Goal: Use online tool/utility: Utilize a website feature to perform a specific function

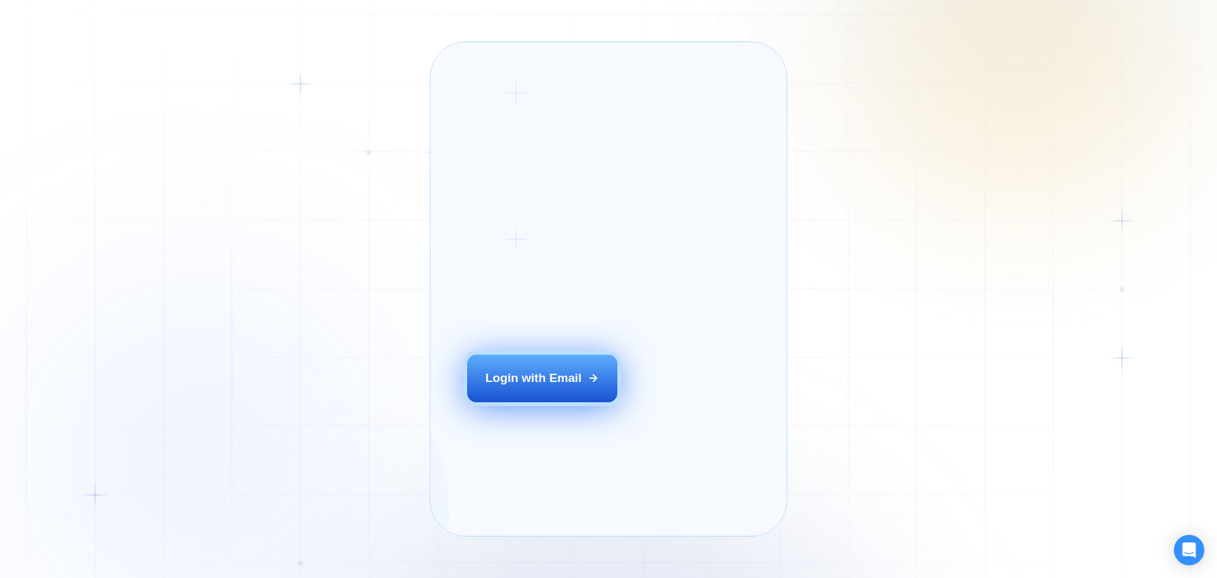
click at [507, 386] on div "Login with Email" at bounding box center [534, 378] width 96 height 16
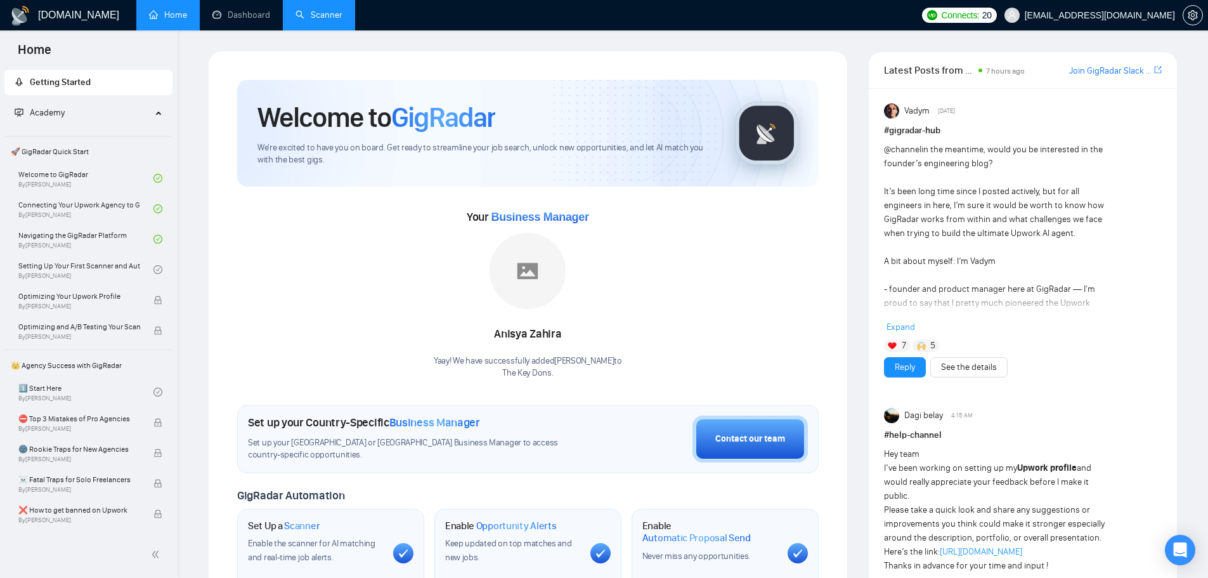
click at [305, 10] on link "Scanner" at bounding box center [318, 15] width 47 height 11
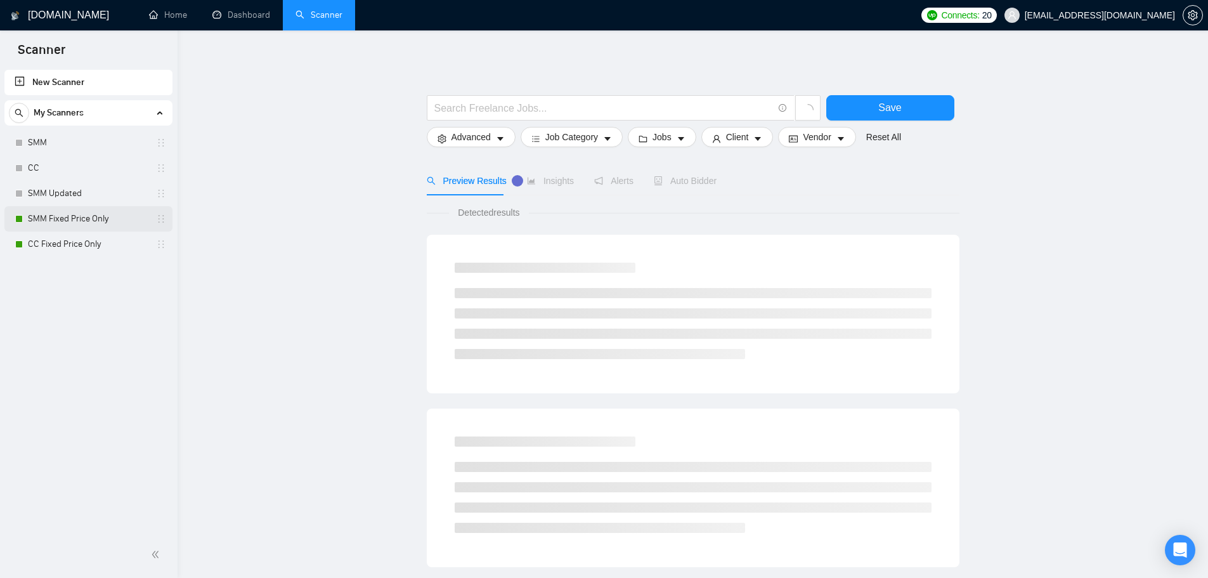
click at [91, 208] on link "SMM Fixed Price Only" at bounding box center [88, 218] width 120 height 25
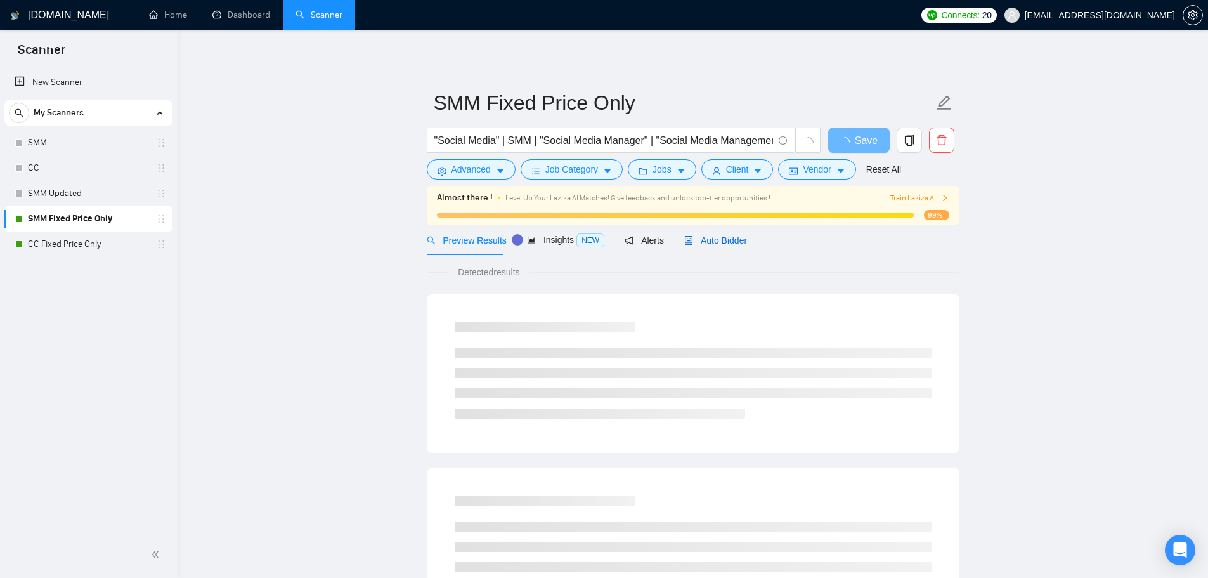
click at [714, 240] on span "Auto Bidder" at bounding box center [715, 240] width 63 height 10
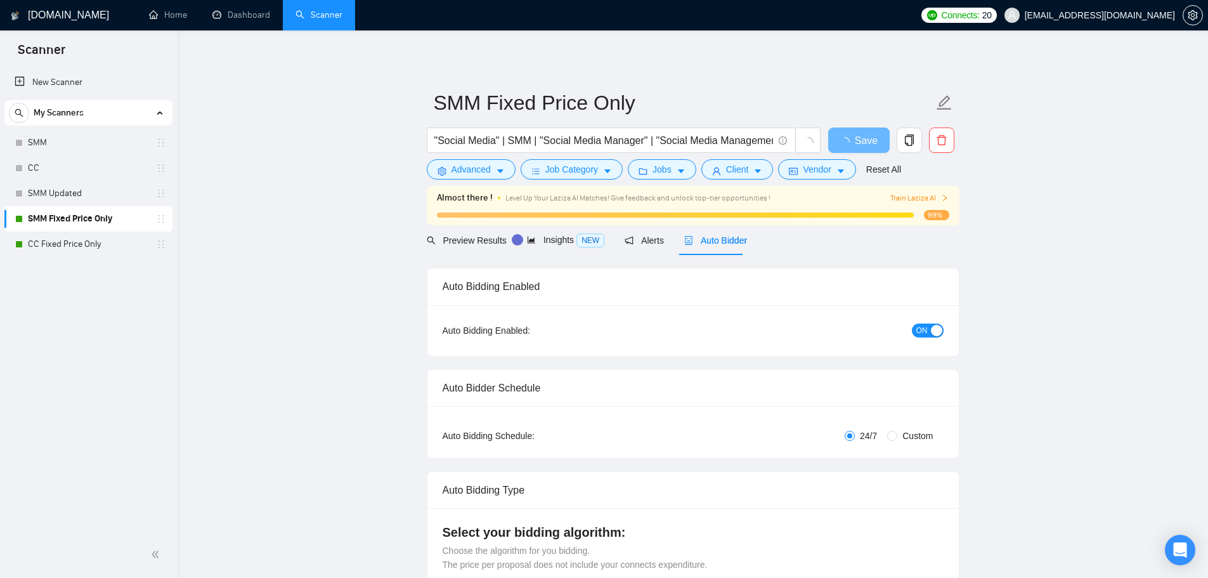
checkbox input "true"
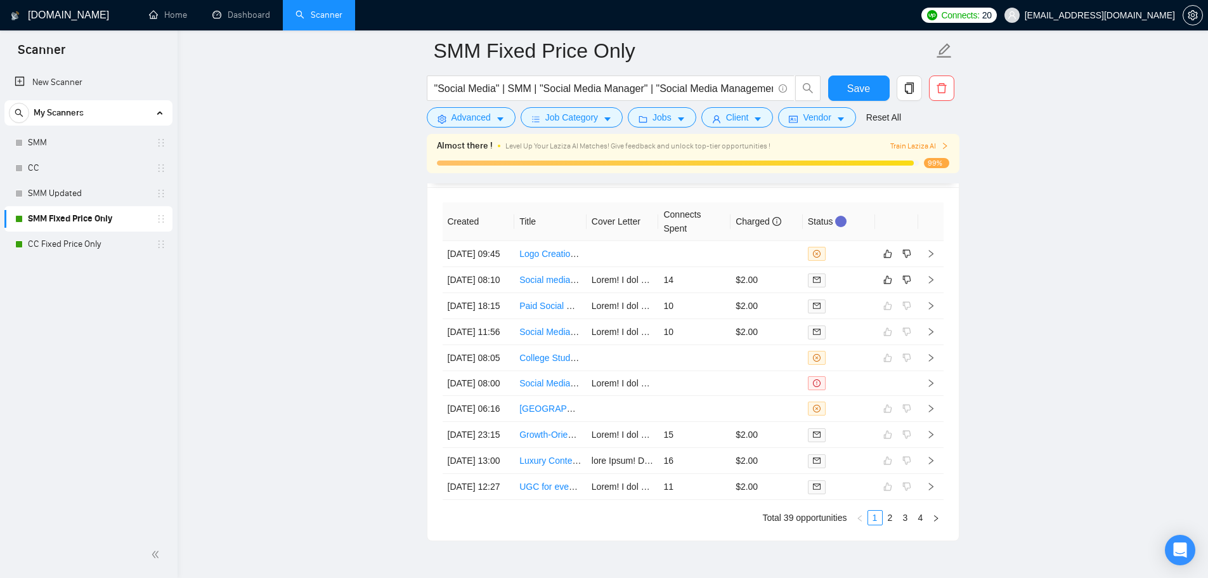
scroll to position [3389, 0]
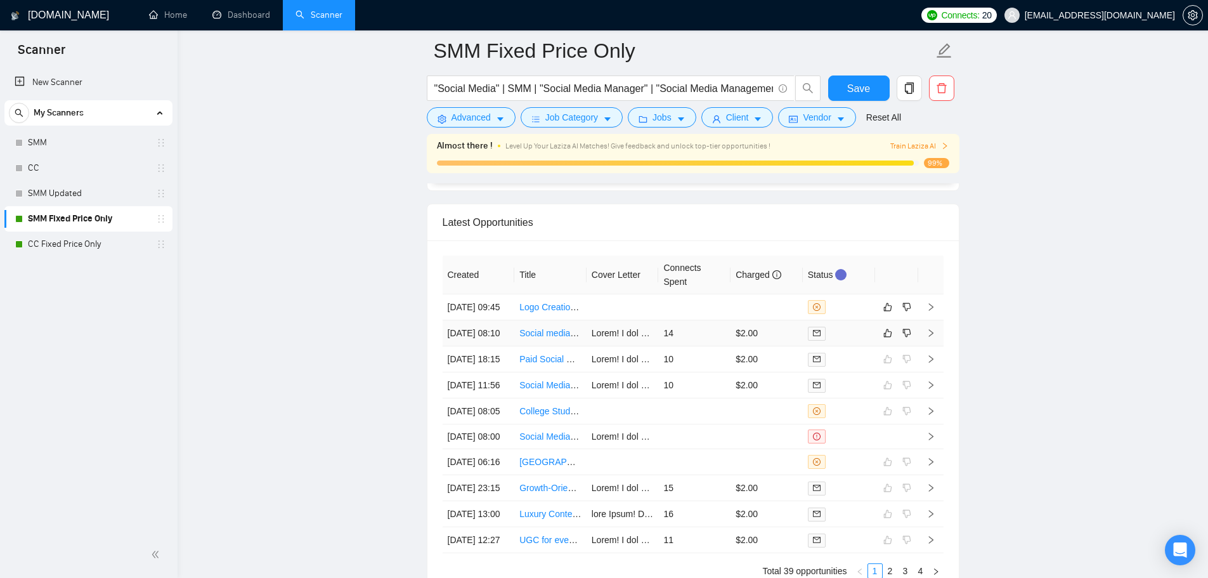
click at [725, 346] on td "14" at bounding box center [694, 333] width 72 height 26
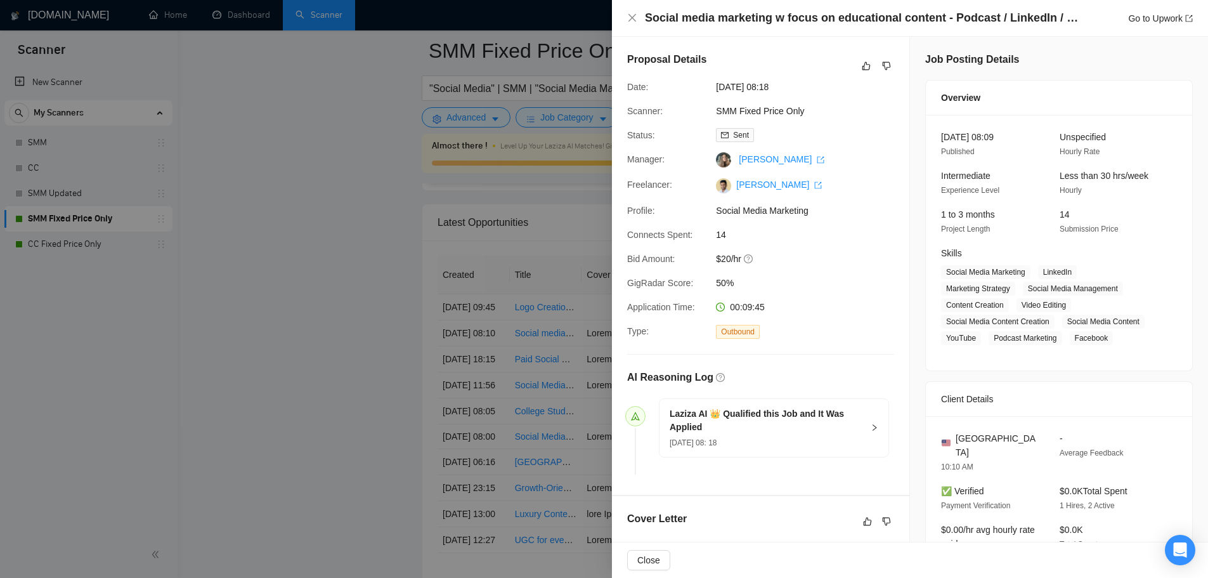
scroll to position [444, 0]
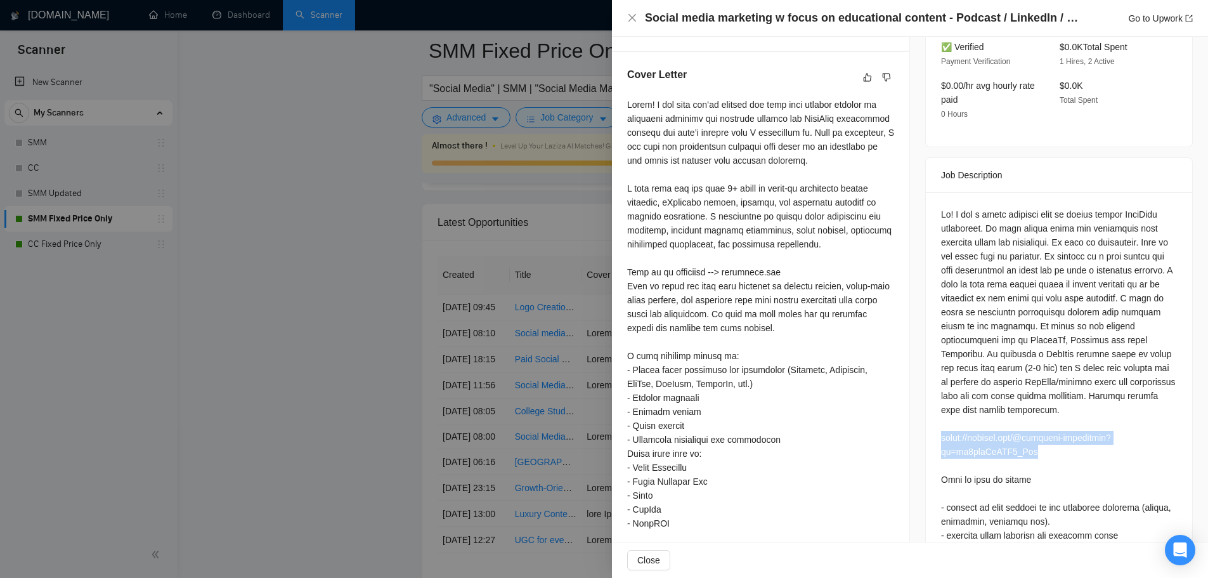
drag, startPoint x: 1011, startPoint y: 436, endPoint x: 924, endPoint y: 423, distance: 87.2
click at [926, 423] on div at bounding box center [1059, 440] width 266 height 496
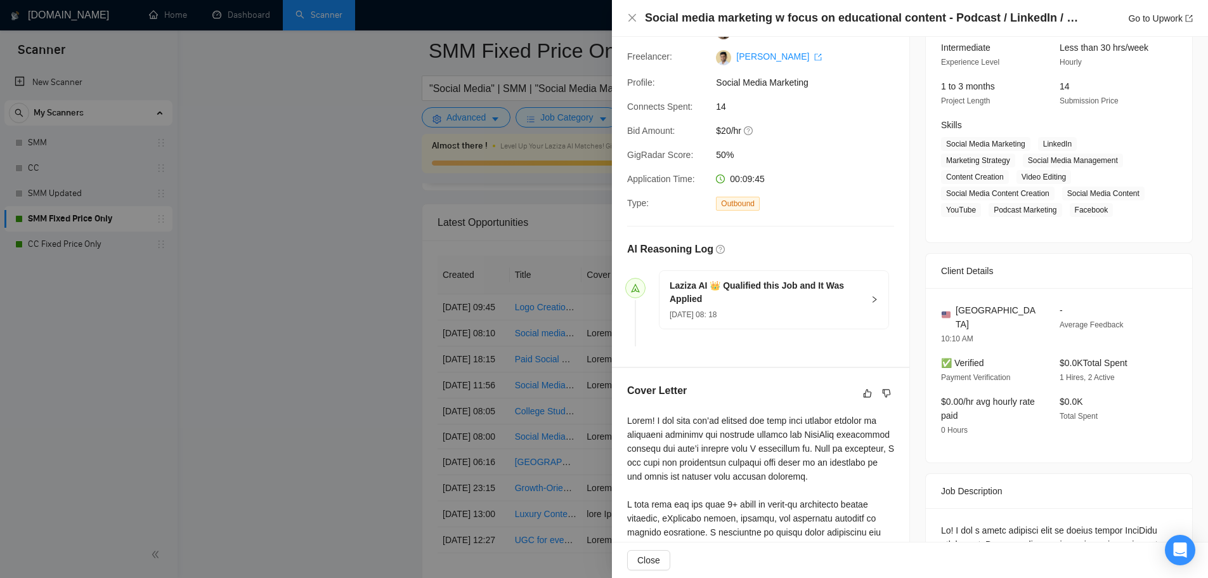
scroll to position [0, 0]
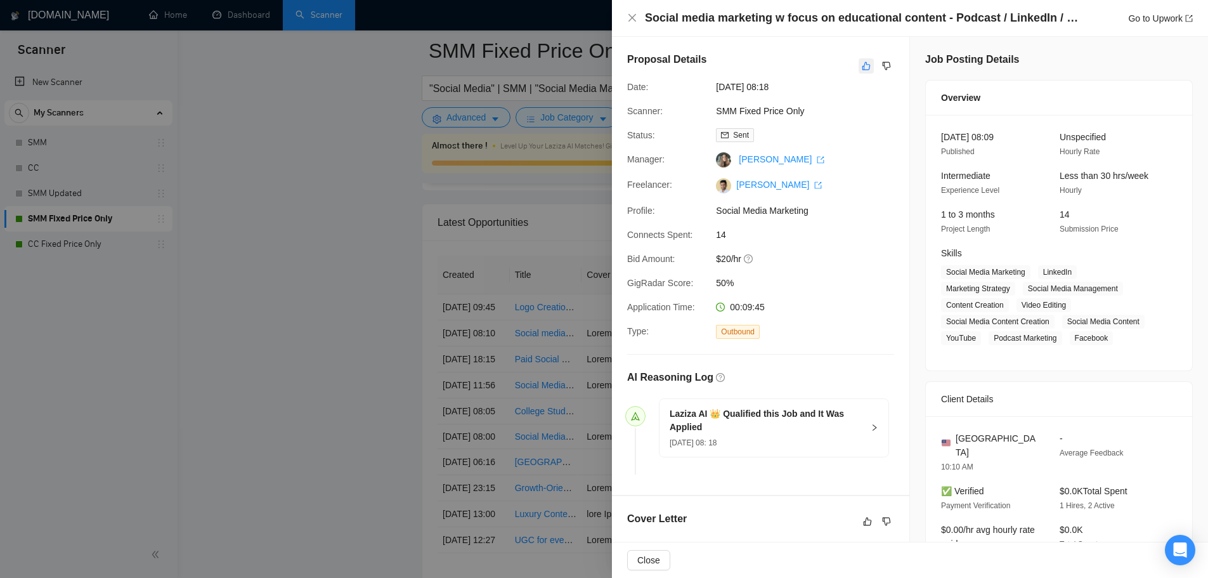
click at [862, 63] on icon "like" at bounding box center [866, 66] width 9 height 10
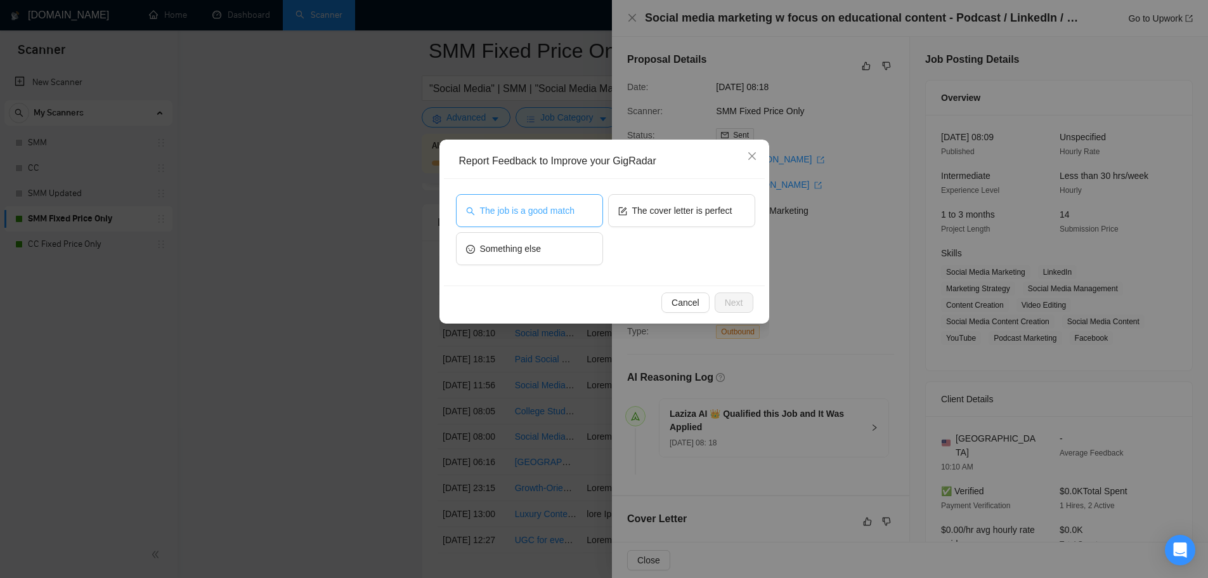
click at [548, 210] on span "The job is a good match" at bounding box center [527, 211] width 94 height 14
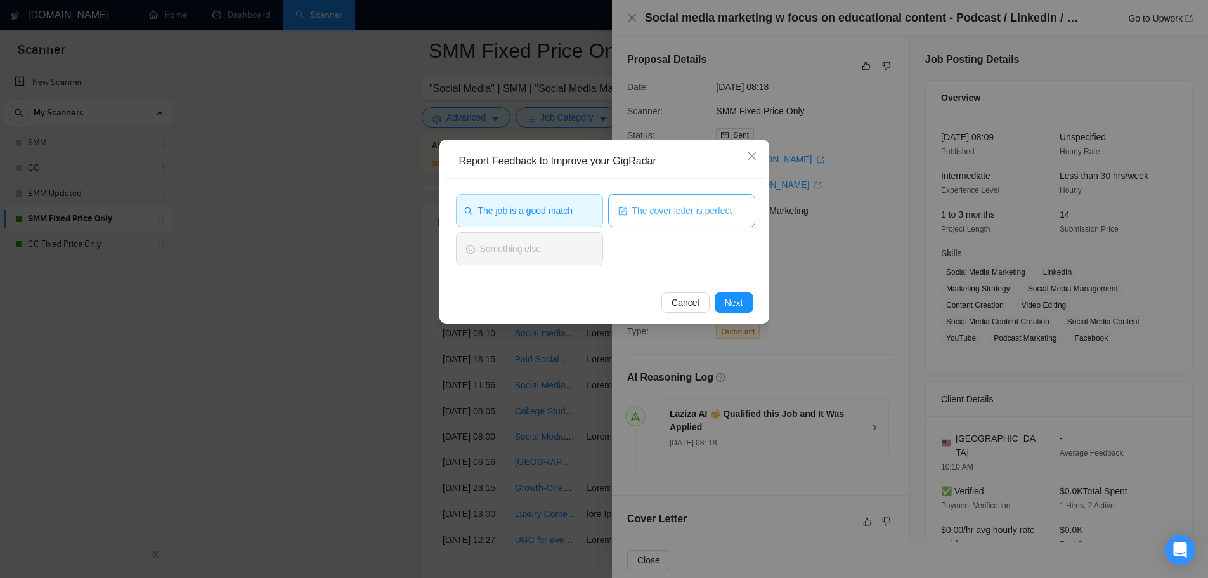
click at [699, 219] on button "The cover letter is perfect" at bounding box center [681, 210] width 147 height 33
click at [740, 306] on span "Next" at bounding box center [734, 302] width 18 height 14
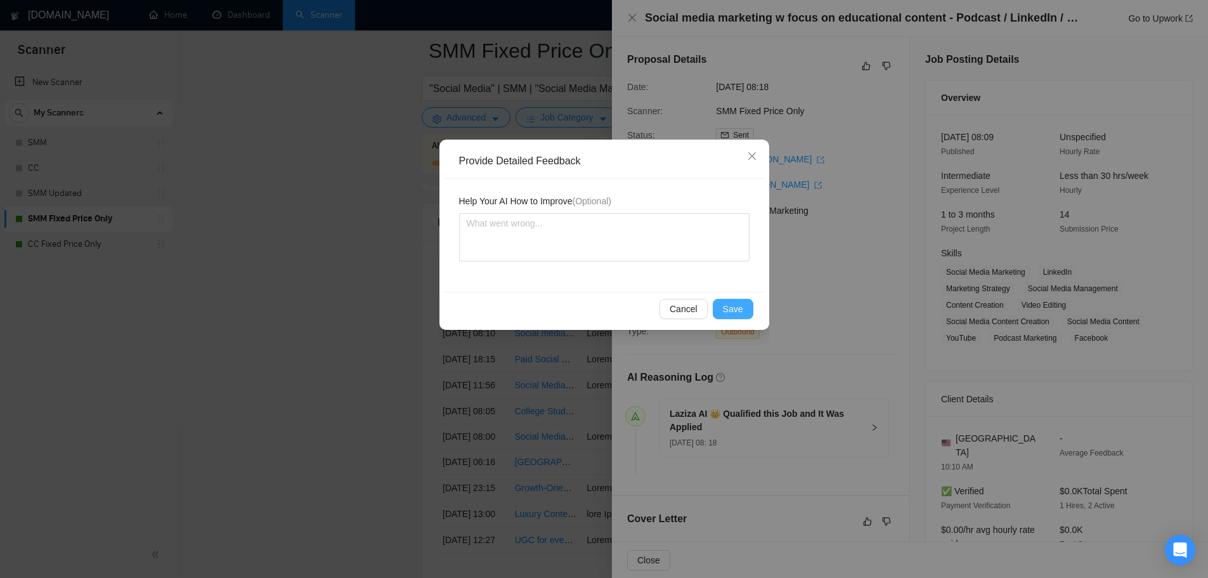
click at [728, 309] on span "Save" at bounding box center [733, 309] width 20 height 14
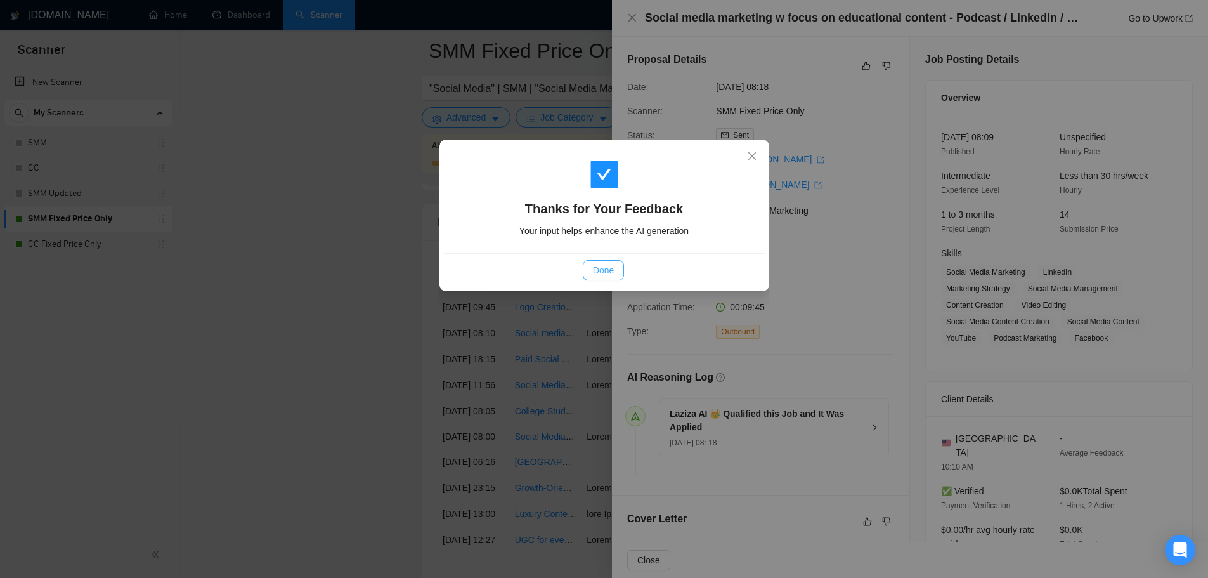
click at [603, 268] on span "Done" at bounding box center [603, 270] width 21 height 14
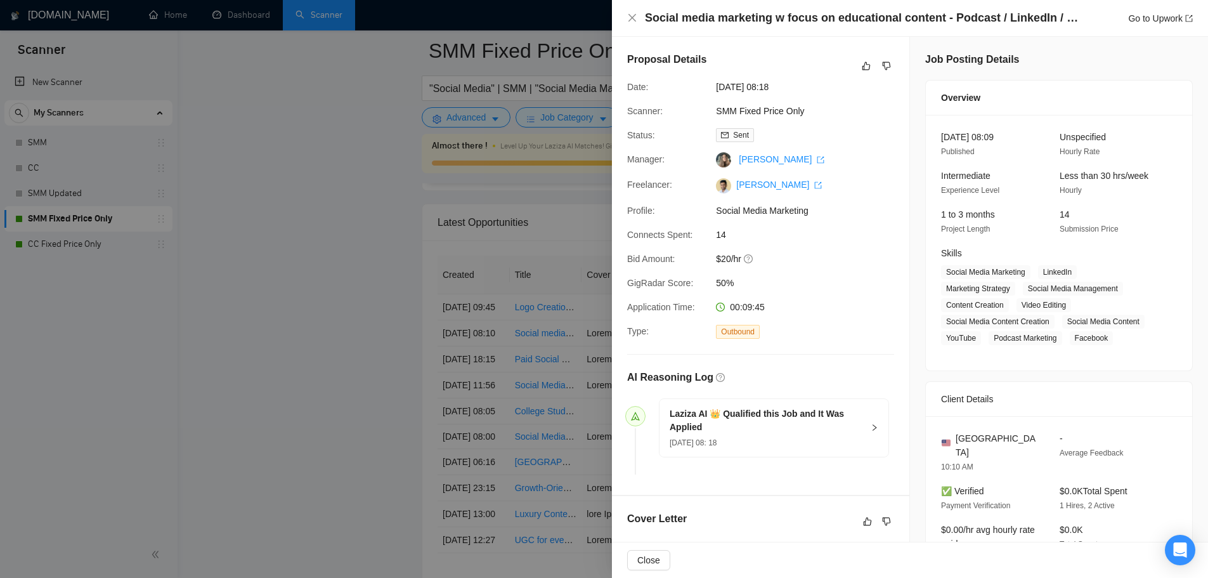
click at [207, 193] on div at bounding box center [604, 289] width 1208 height 578
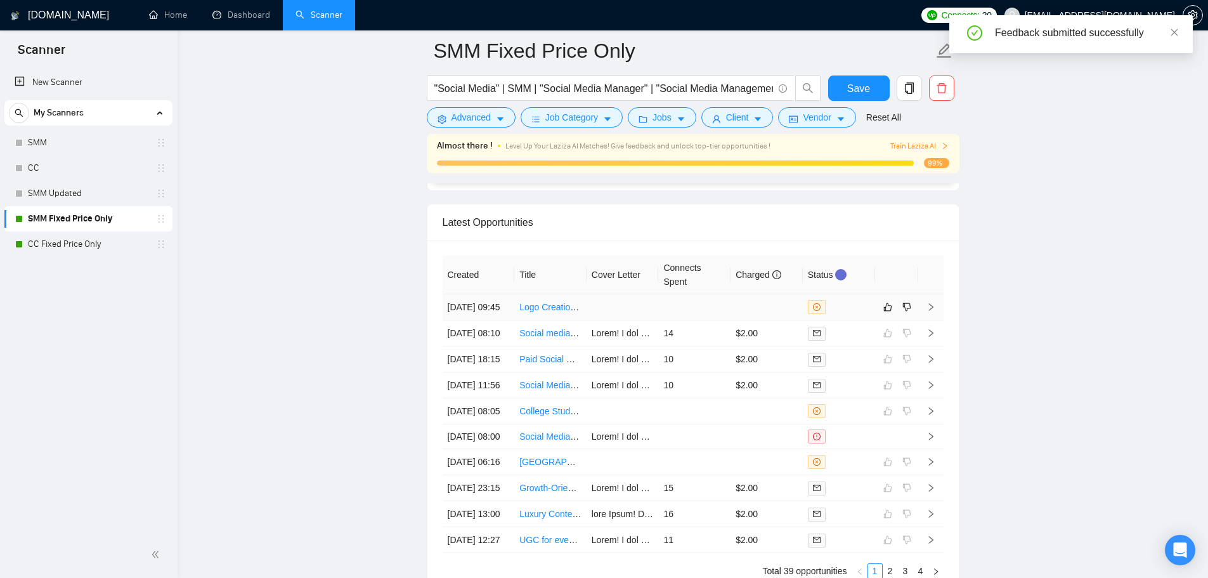
click at [730, 320] on td at bounding box center [694, 307] width 72 height 26
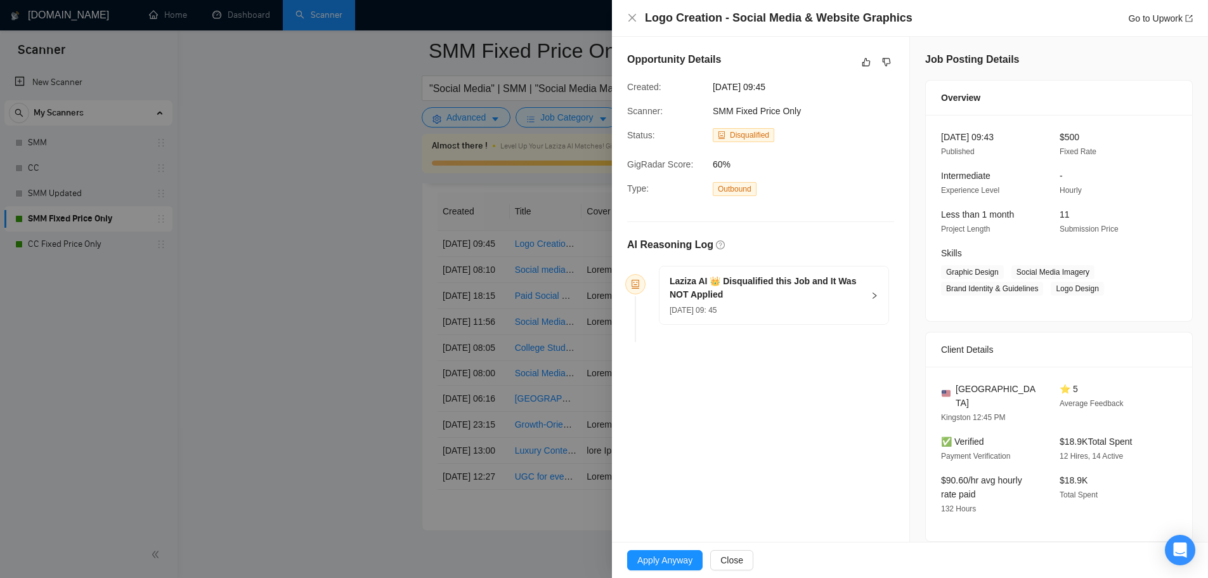
click at [728, 290] on h5 "Laziza AI 👑 Disqualified this Job and It Was NOT Applied" at bounding box center [766, 288] width 193 height 27
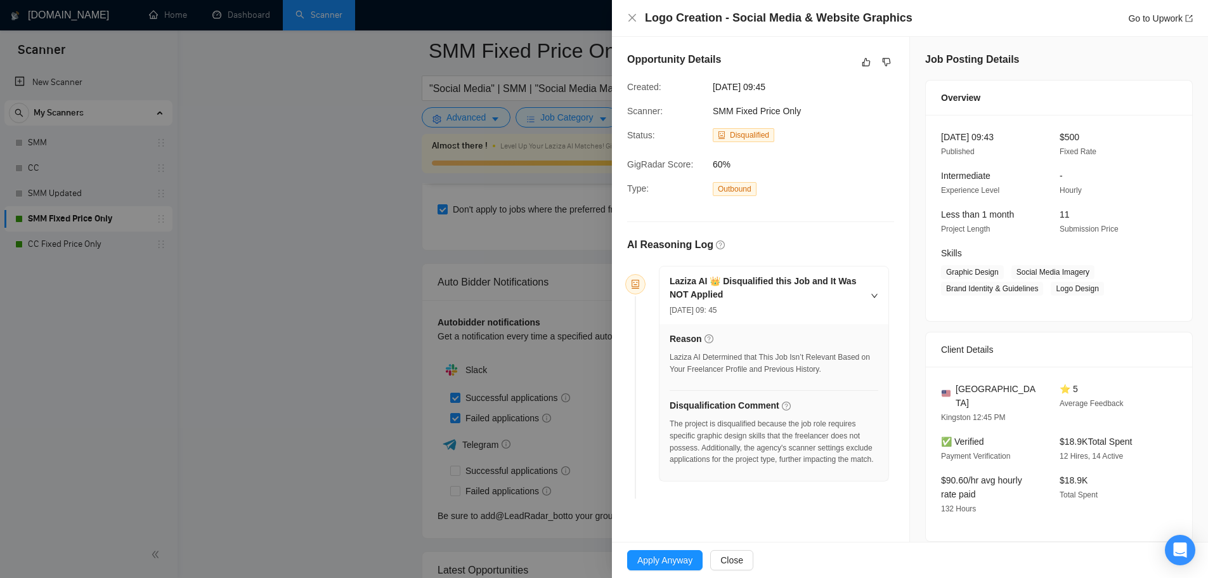
scroll to position [2945, 0]
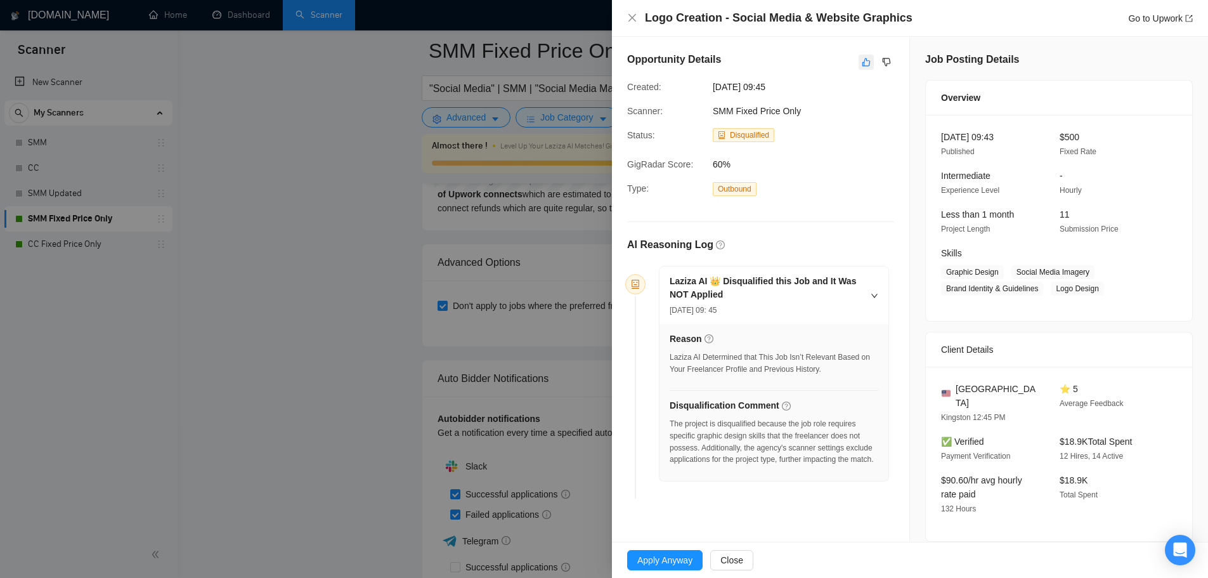
click at [862, 60] on icon "like" at bounding box center [866, 62] width 9 height 10
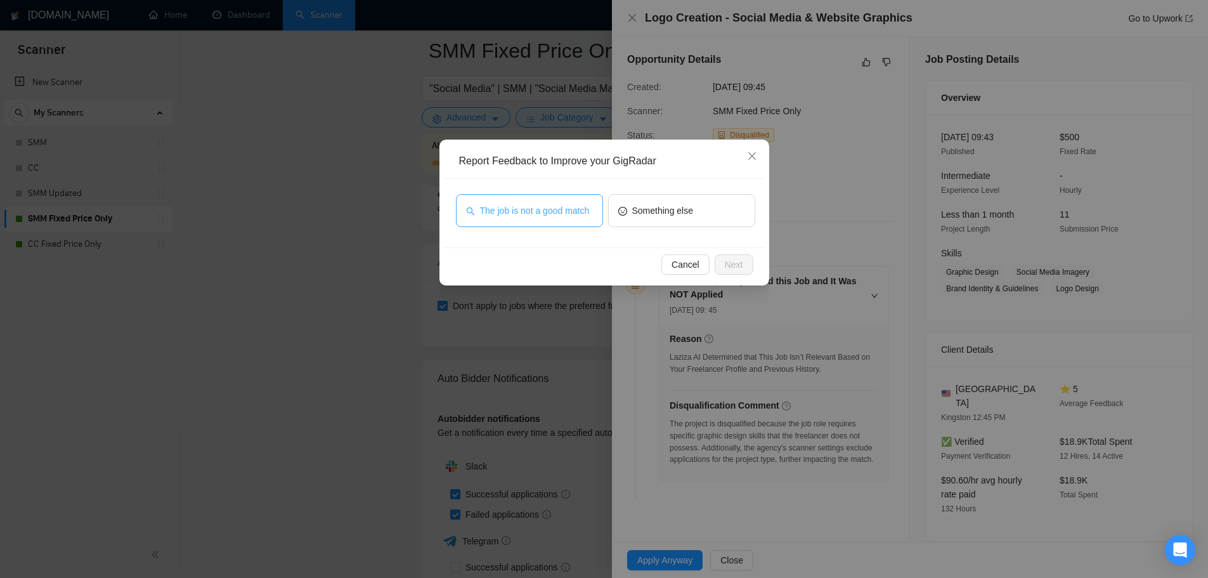
click at [522, 209] on span "The job is not a good match" at bounding box center [535, 211] width 110 height 14
click at [738, 270] on span "Next" at bounding box center [734, 264] width 18 height 14
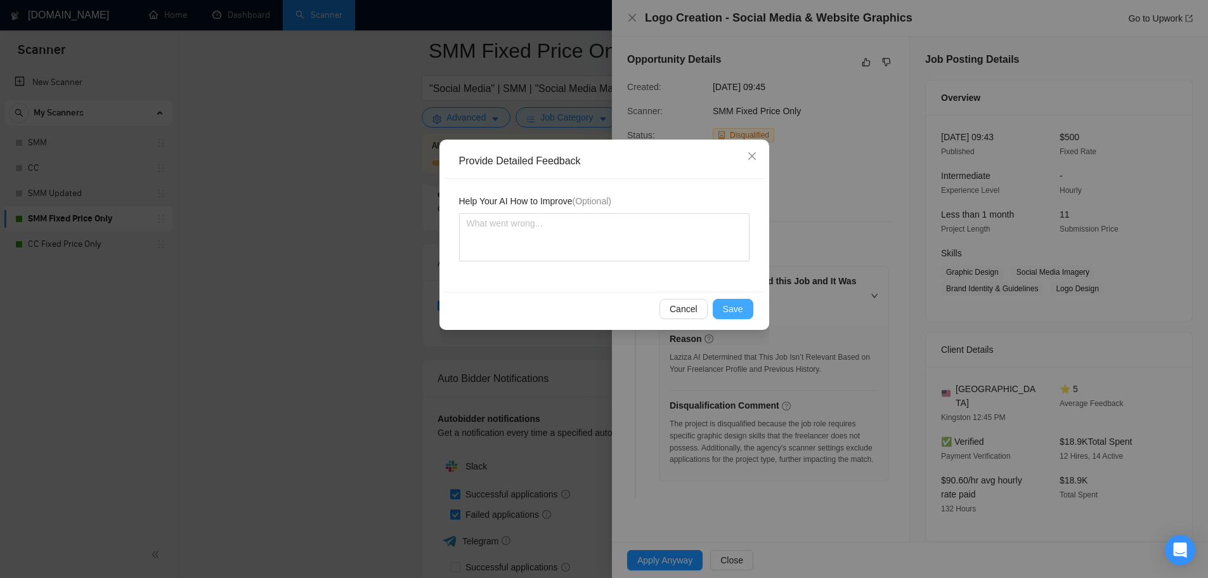
click at [736, 310] on span "Save" at bounding box center [733, 309] width 20 height 14
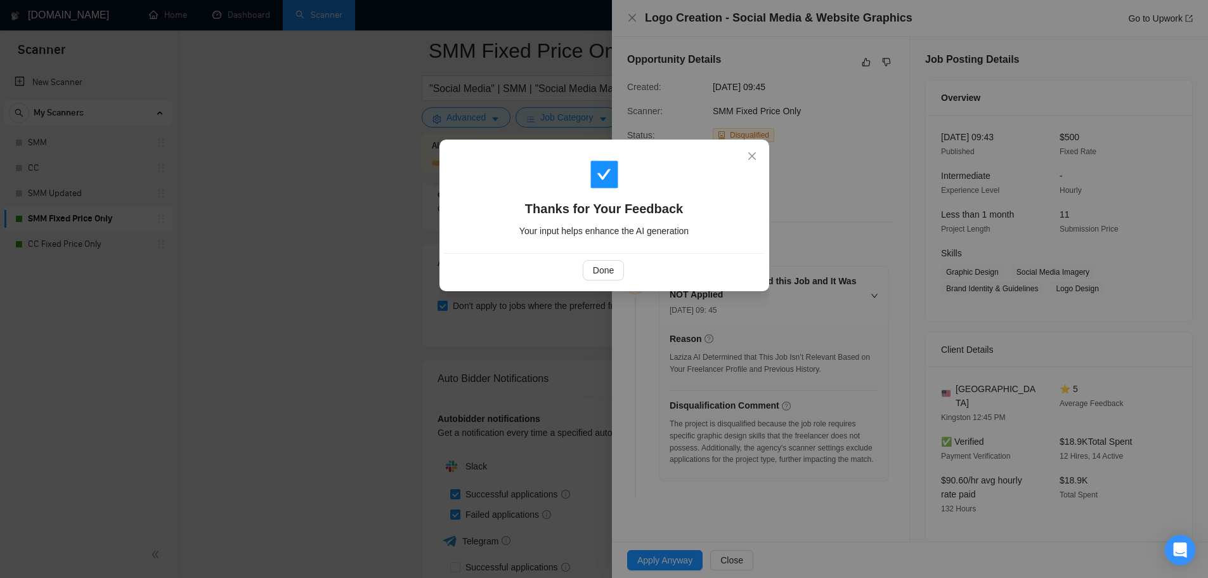
click at [647, 281] on div "Done" at bounding box center [604, 270] width 321 height 34
click at [588, 276] on button "Done" at bounding box center [603, 270] width 41 height 20
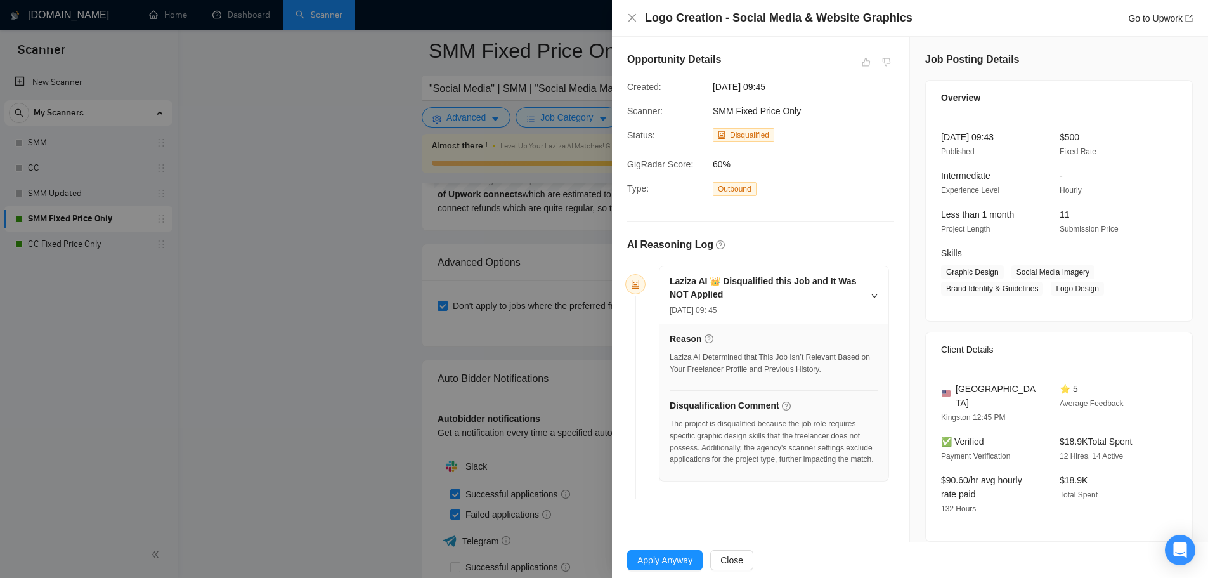
click at [304, 378] on div at bounding box center [604, 289] width 1208 height 578
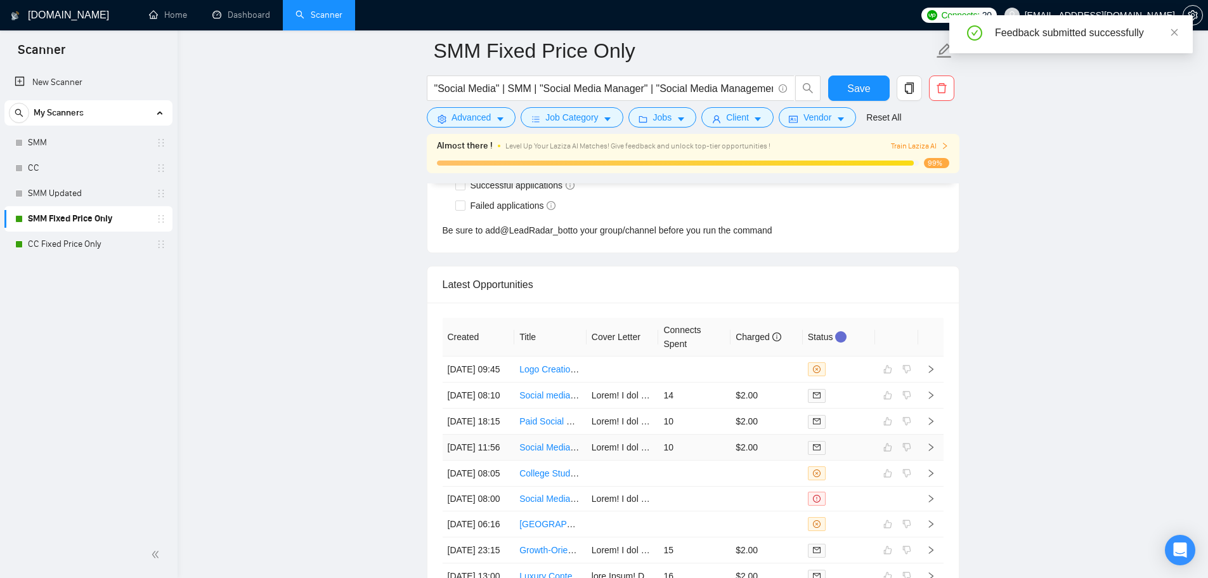
scroll to position [3389, 0]
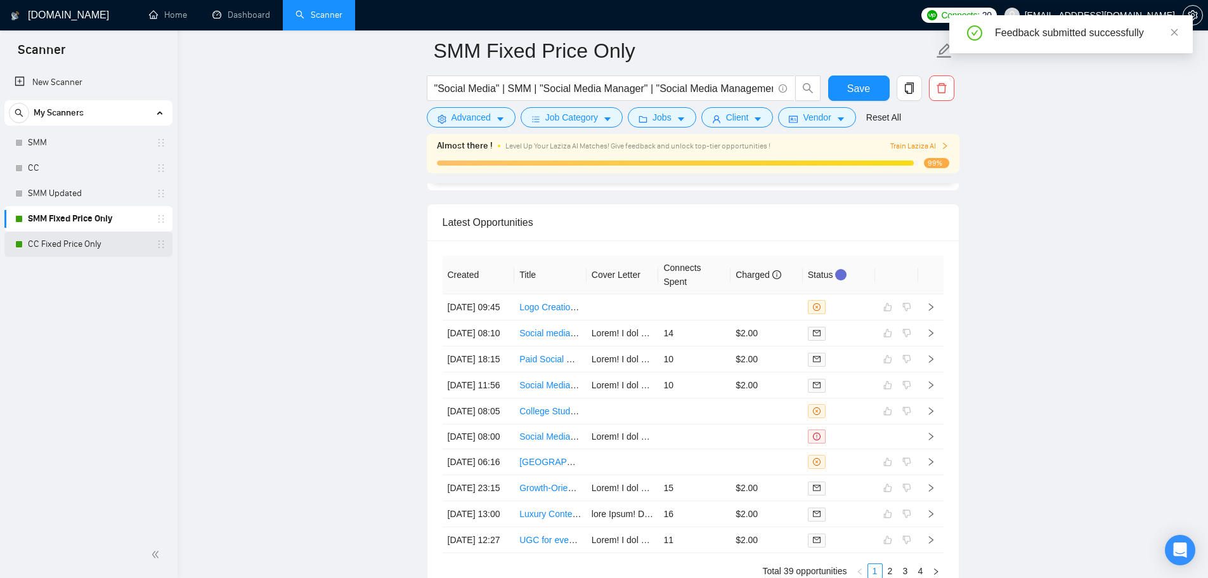
click at [117, 246] on link "CC Fixed Price Only" at bounding box center [88, 243] width 120 height 25
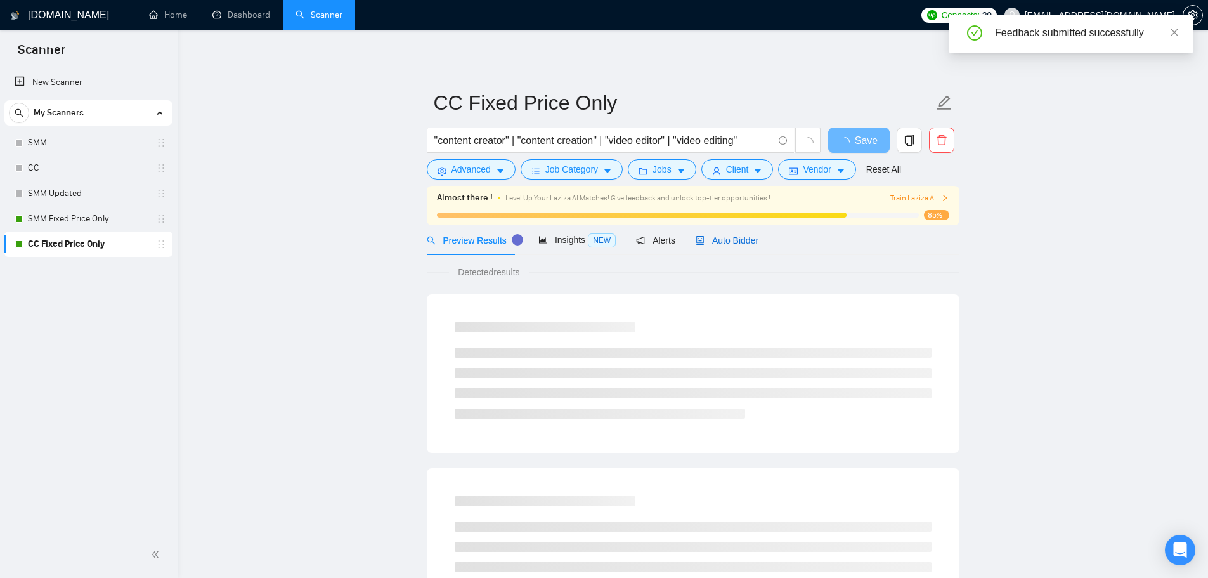
click at [734, 235] on span "Auto Bidder" at bounding box center [726, 240] width 63 height 10
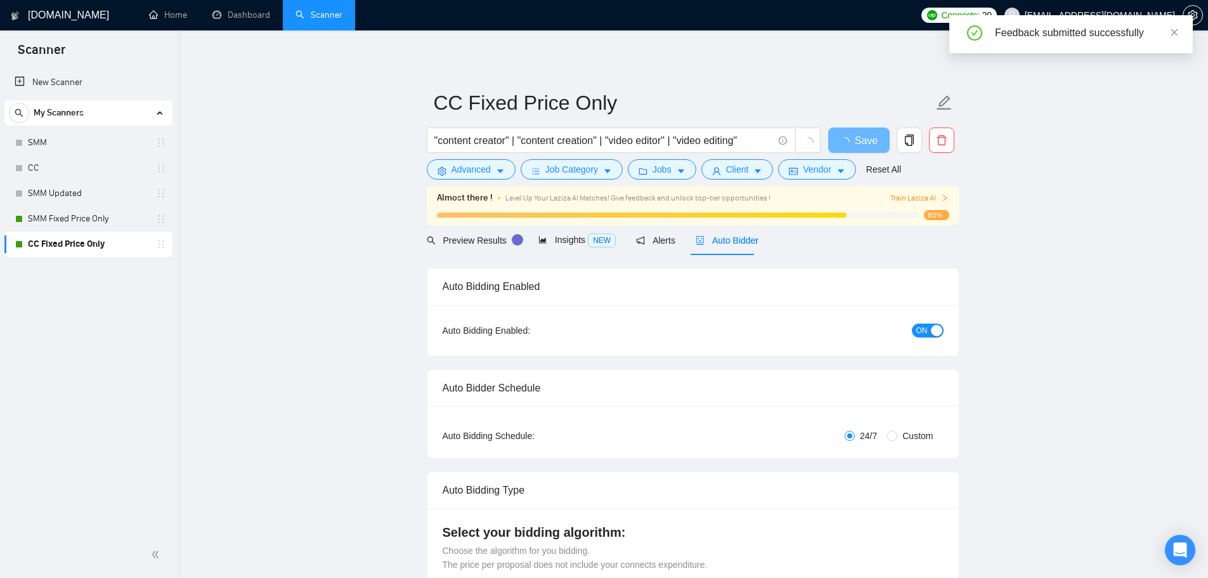
checkbox input "true"
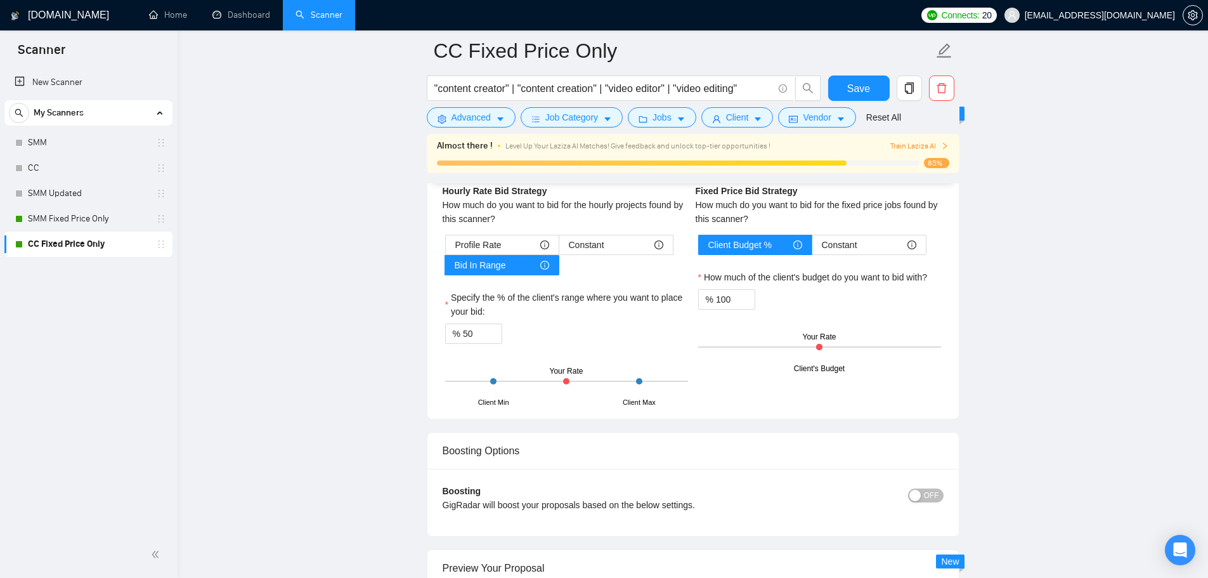
scroll to position [2025, 0]
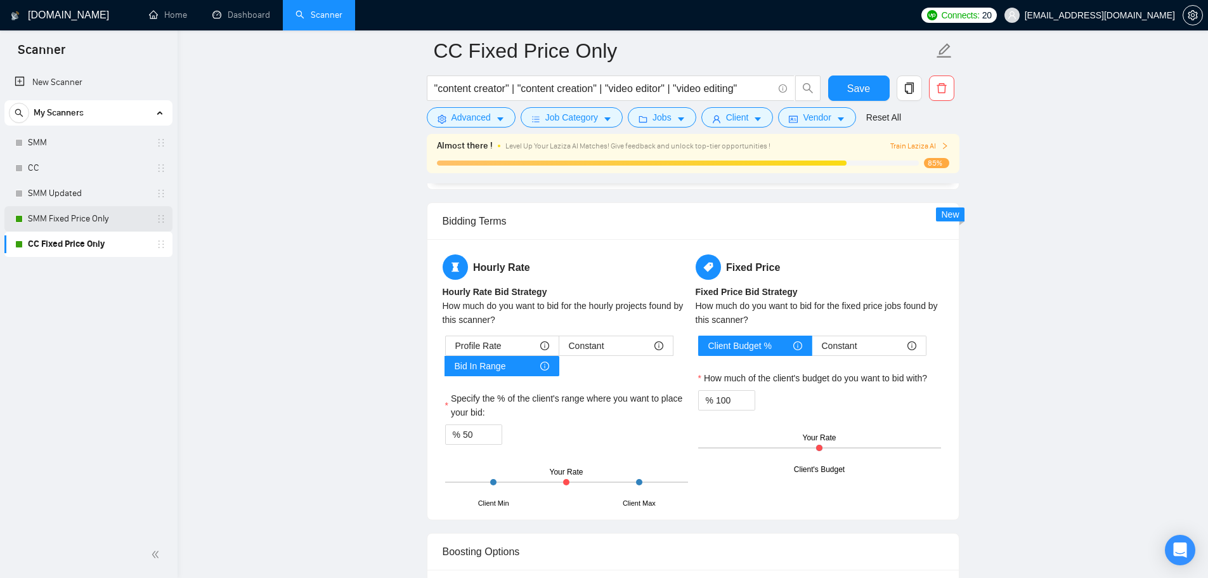
click at [83, 224] on link "SMM Fixed Price Only" at bounding box center [88, 218] width 120 height 25
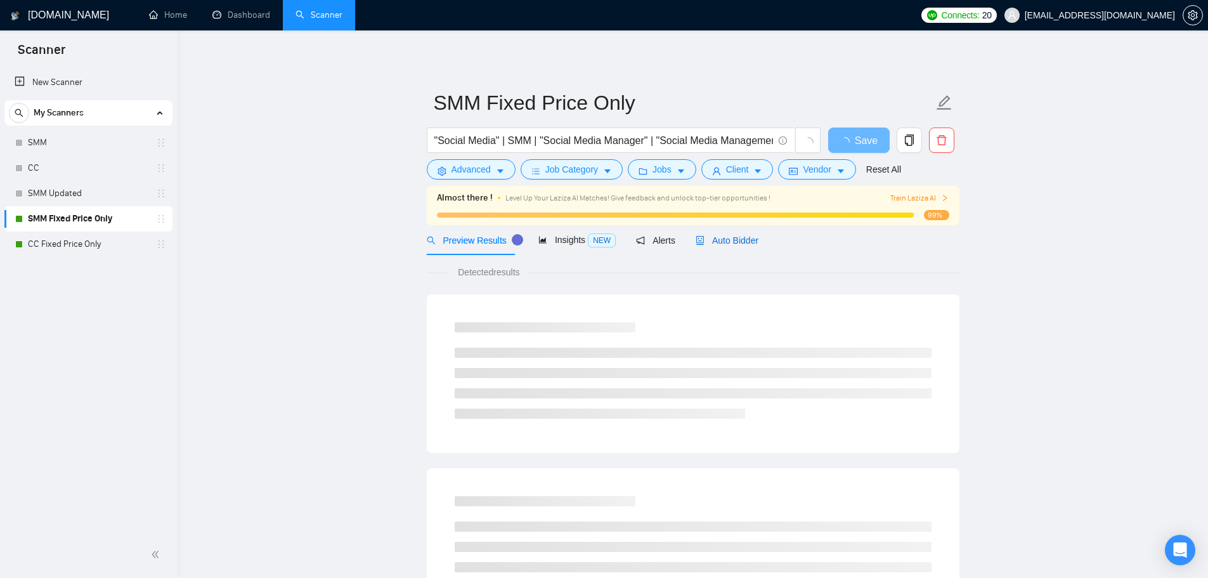
click at [696, 243] on icon "robot" at bounding box center [699, 240] width 9 height 9
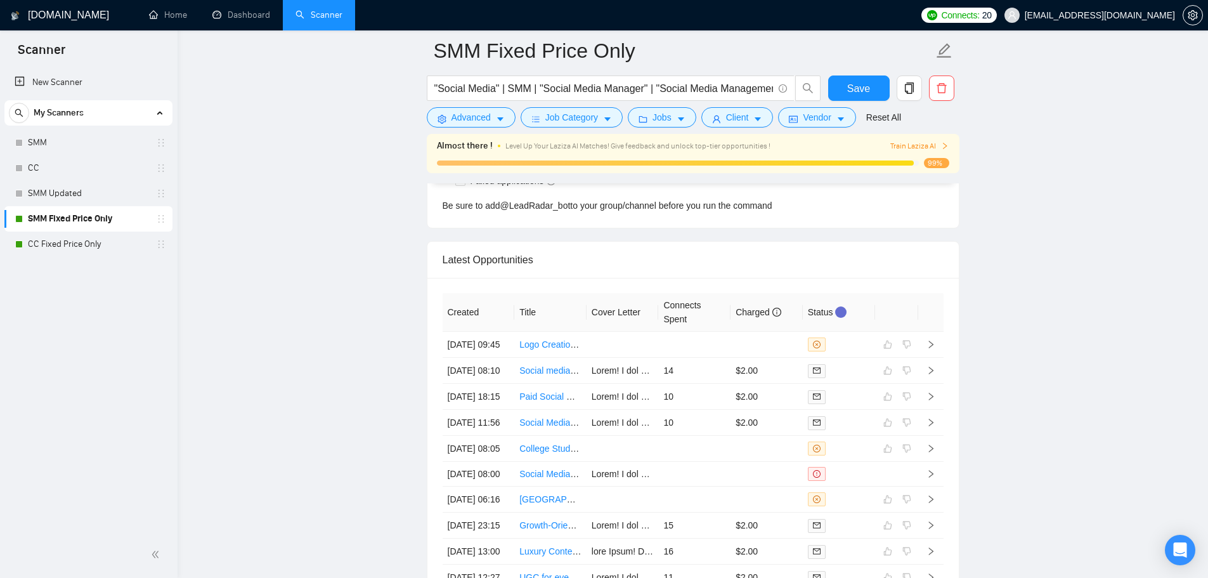
scroll to position [3332, 0]
